Goal: Transaction & Acquisition: Subscribe to service/newsletter

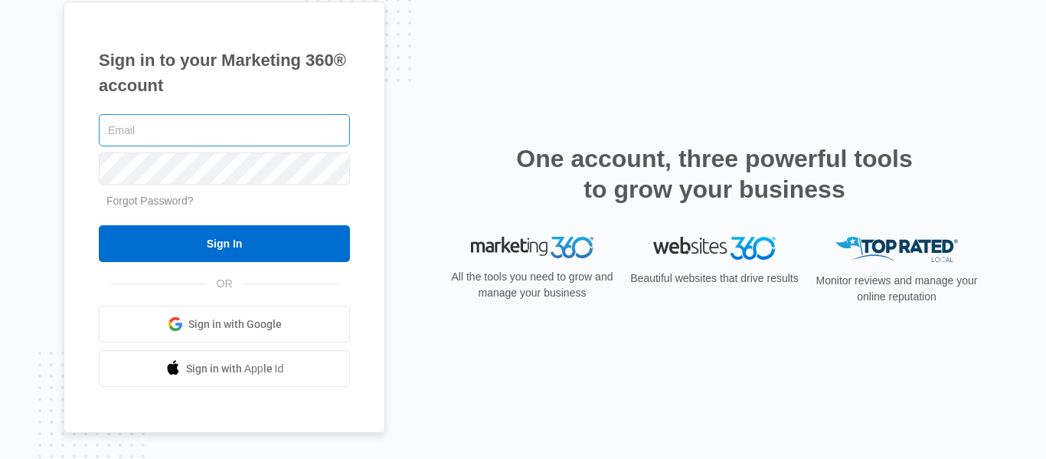
click at [204, 132] on input "text" at bounding box center [224, 130] width 251 height 32
type input "Bakerasphalt2016@gmail.com"
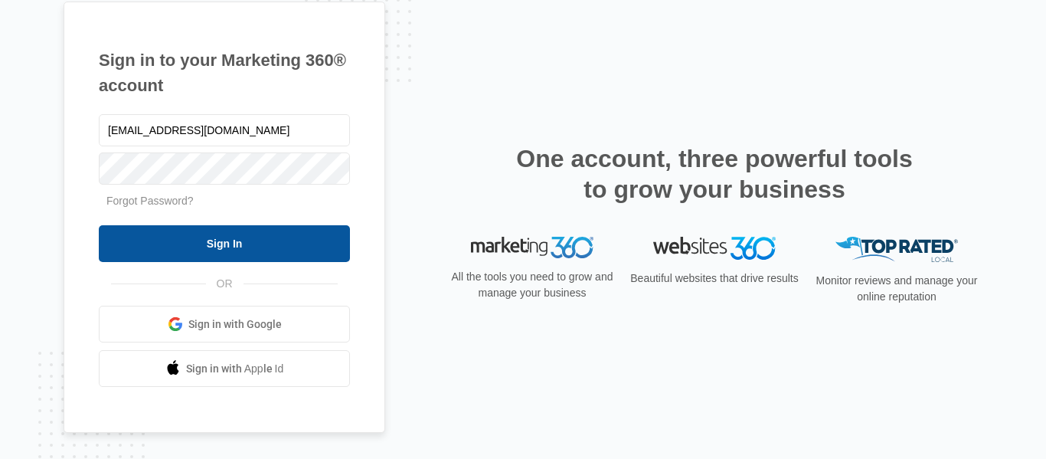
click at [227, 237] on input "Sign In" at bounding box center [224, 243] width 251 height 37
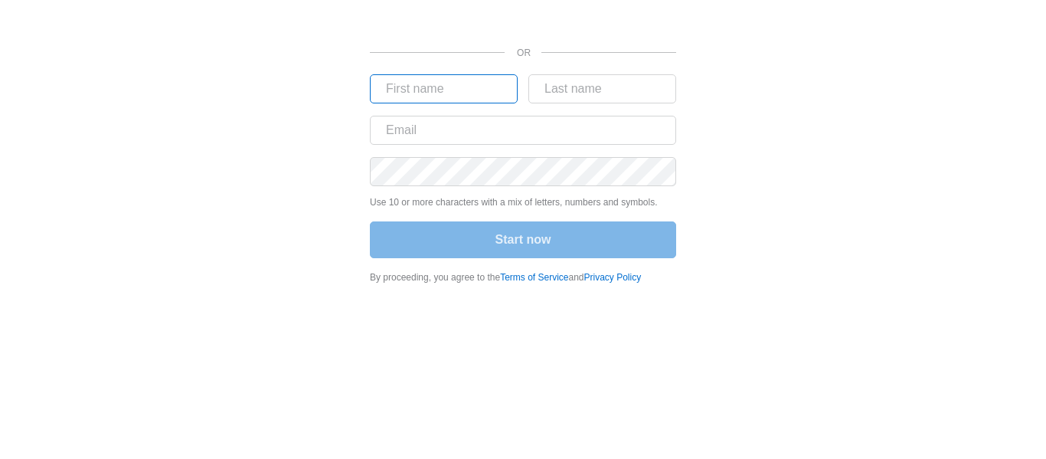
click at [397, 91] on input "text" at bounding box center [444, 88] width 148 height 29
type input "chris"
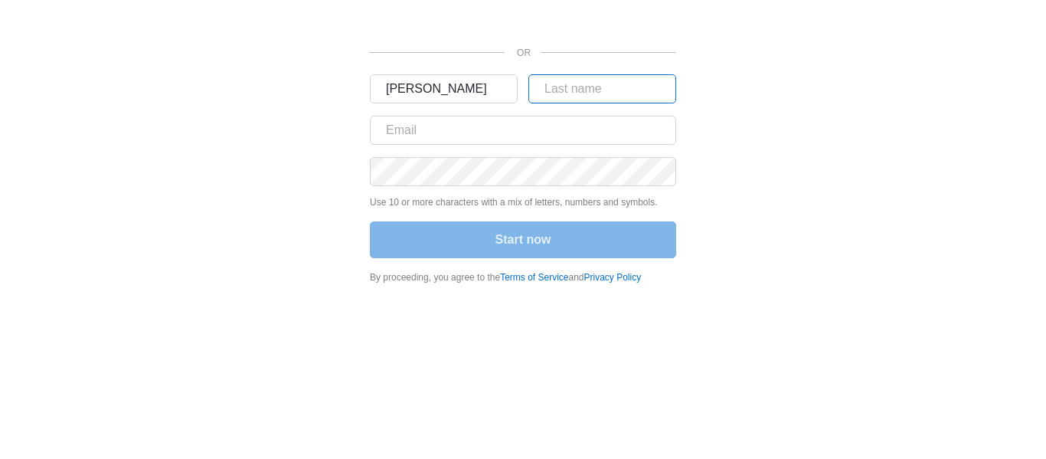
type input "crampton"
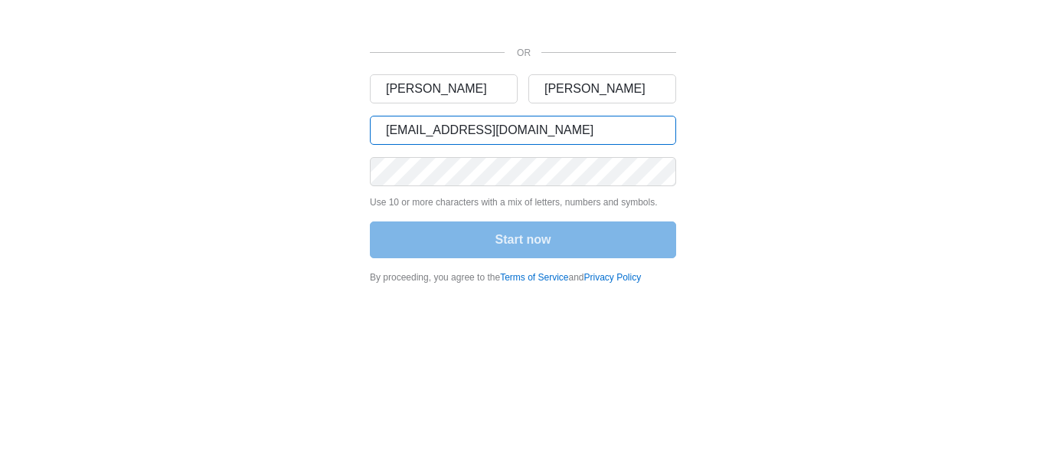
drag, startPoint x: 550, startPoint y: 120, endPoint x: 227, endPoint y: 155, distance: 324.9
click at [227, 155] on div "OR chris crampton crampton256@yahoo.com Use 10 or more characters with a mix of…" at bounding box center [523, 146] width 919 height 293
type input "bakerasphalt2016@gmail.com"
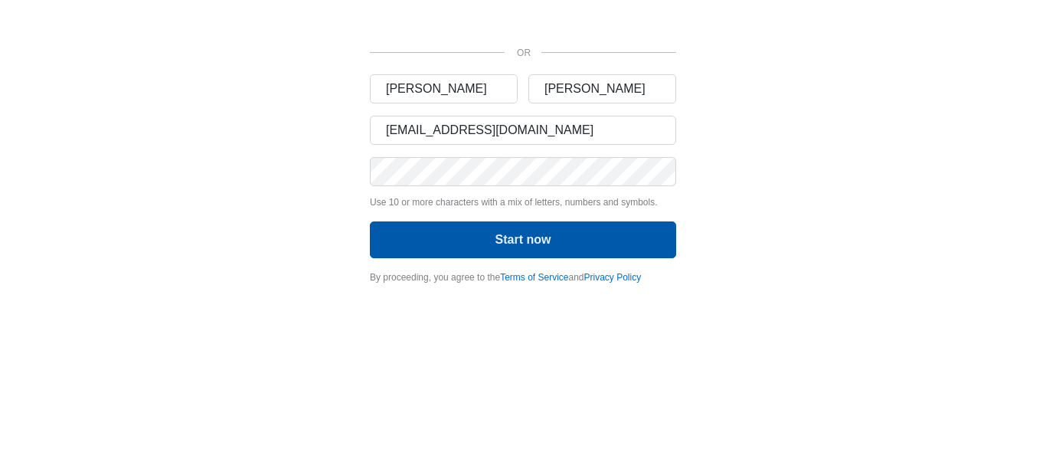
click at [649, 236] on button "Start now" at bounding box center [523, 239] width 306 height 37
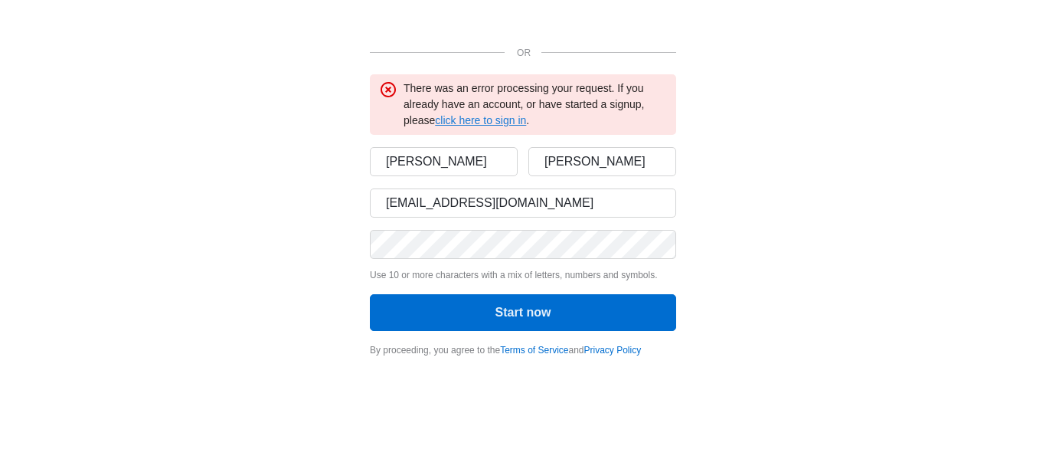
click at [452, 118] on link "click here to sign in" at bounding box center [480, 120] width 91 height 12
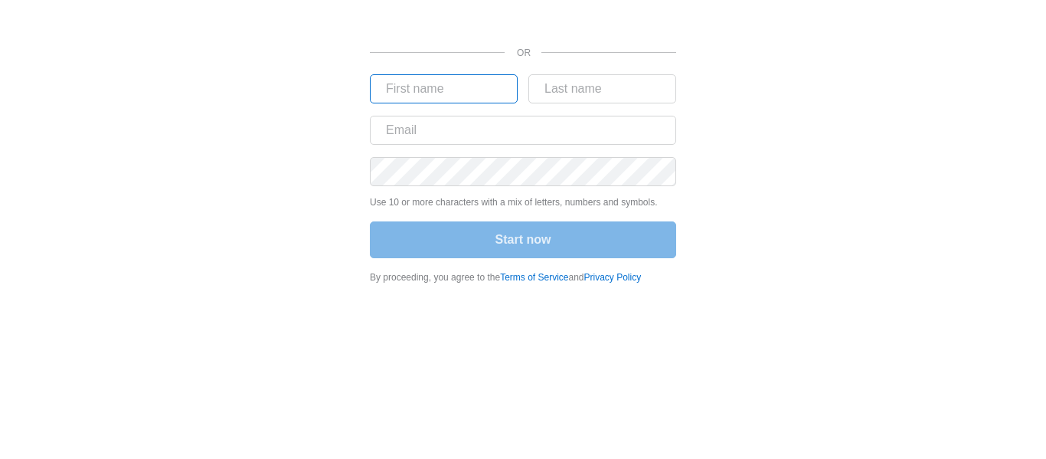
click at [389, 92] on input "text" at bounding box center [444, 88] width 148 height 29
type input "chris"
type input "crampton"
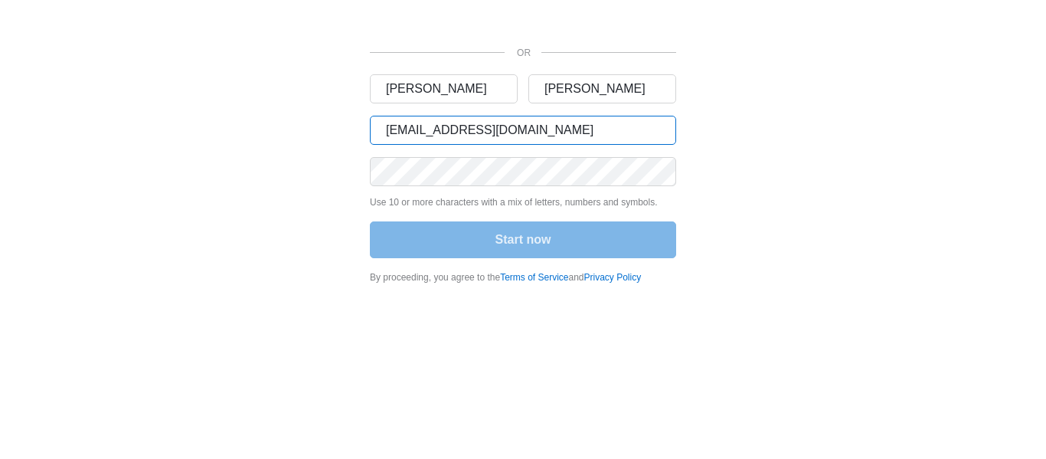
drag, startPoint x: 560, startPoint y: 122, endPoint x: 314, endPoint y: 163, distance: 249.0
click at [314, 163] on div "OR chris crampton crampton256@yahoo.com Use 10 or more characters with a mix of…" at bounding box center [523, 146] width 919 height 293
type input "Bakerasphalt2016@gmail.com"
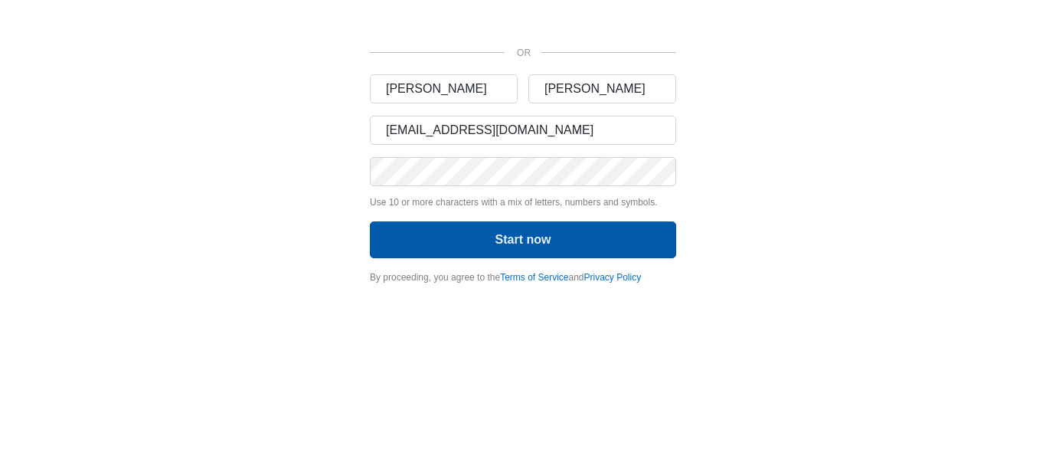
click at [504, 250] on button "Start now" at bounding box center [523, 239] width 306 height 37
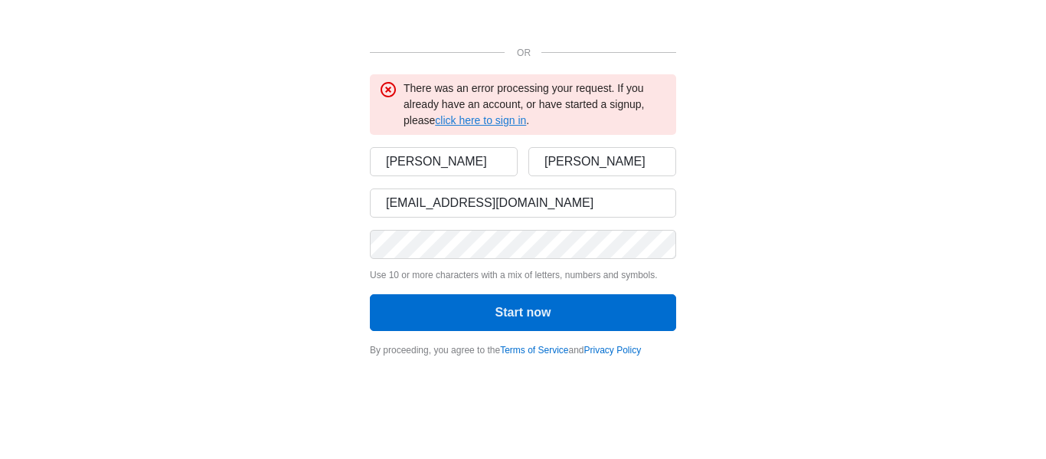
click at [501, 122] on link "click here to sign in" at bounding box center [480, 120] width 91 height 12
